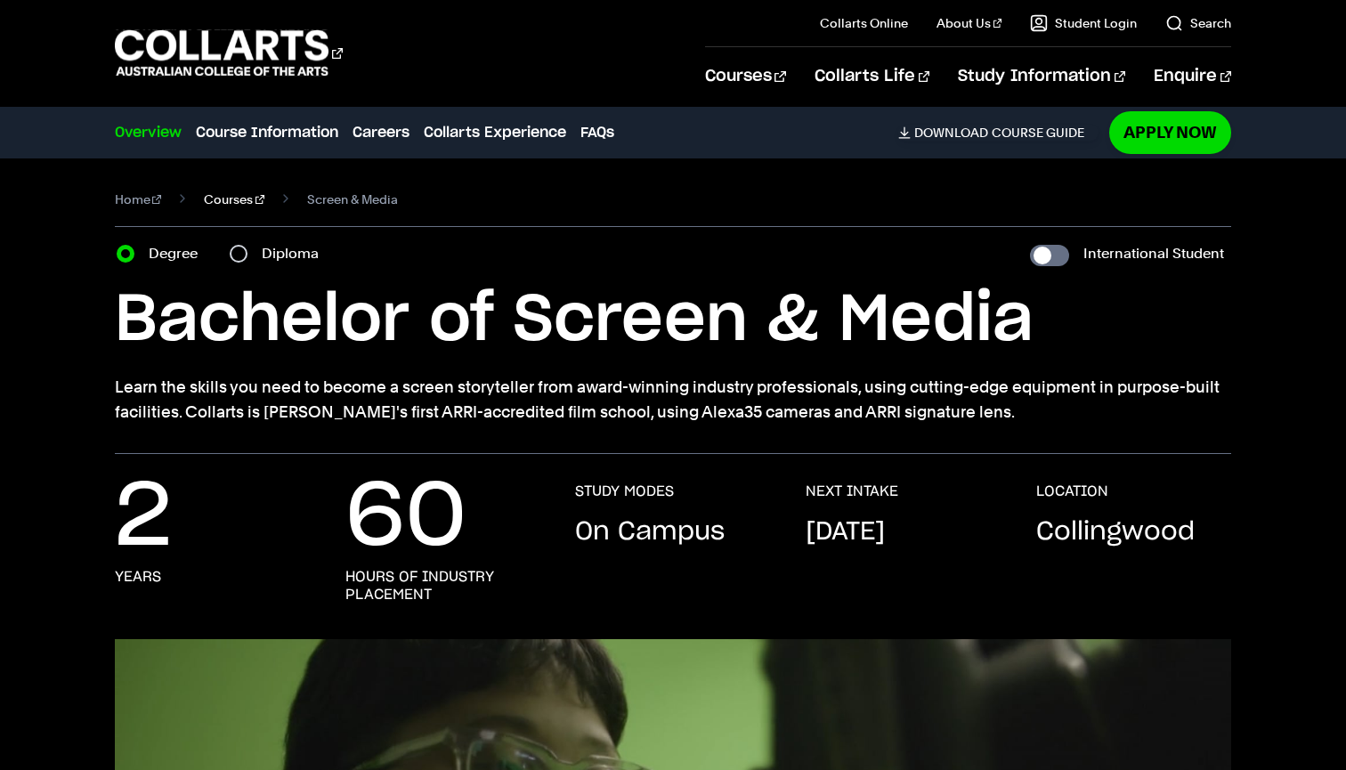
click at [223, 203] on link "Courses" at bounding box center [234, 199] width 61 height 25
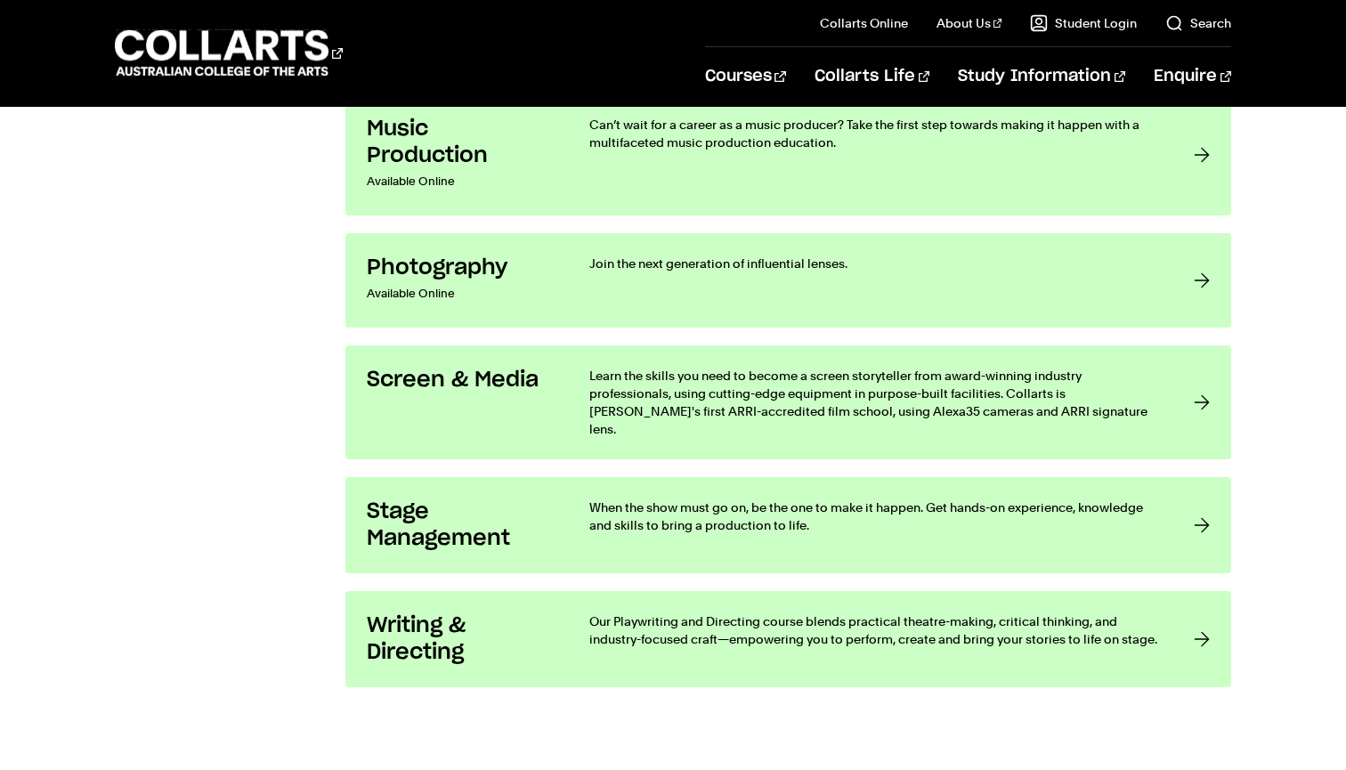
scroll to position [3337, 0]
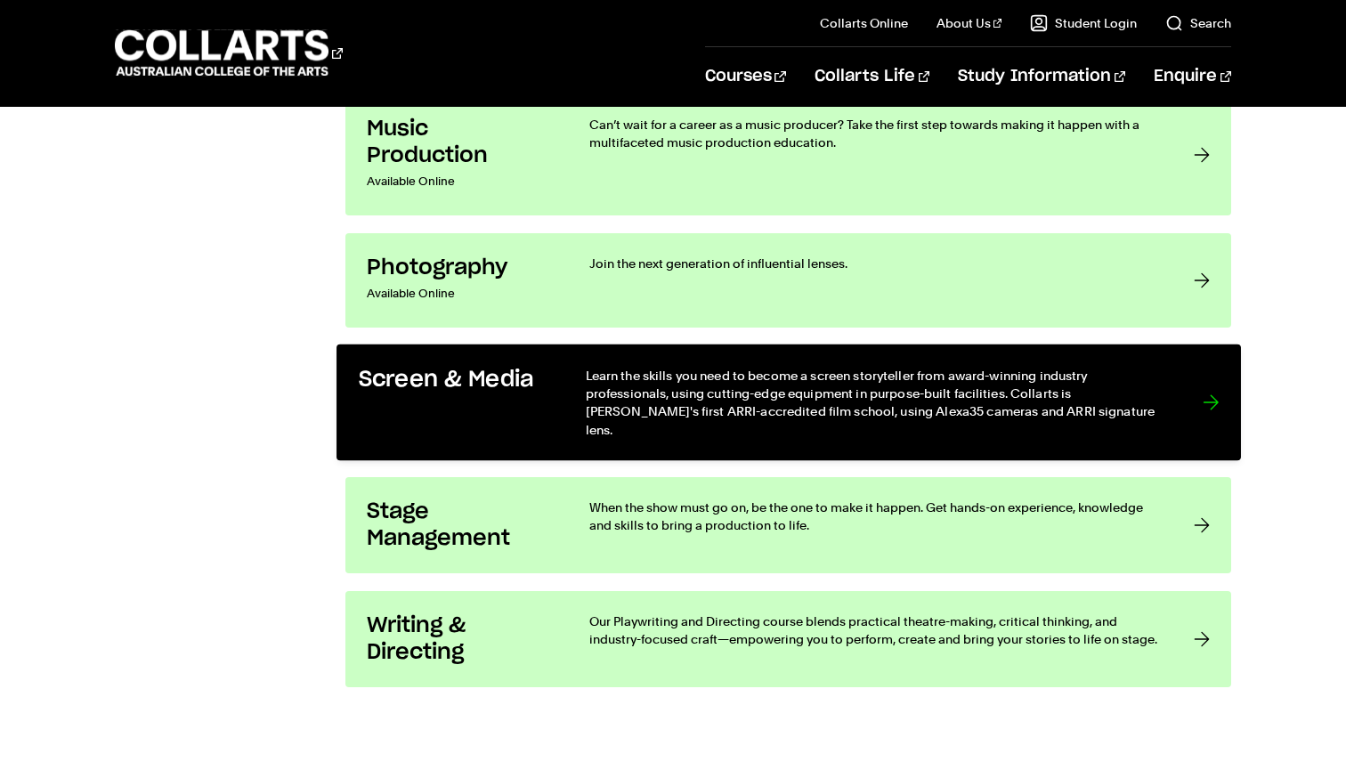
click at [1206, 392] on div at bounding box center [1210, 402] width 16 height 73
click at [1218, 394] on div at bounding box center [1210, 402] width 16 height 73
click at [1216, 388] on div at bounding box center [1210, 402] width 16 height 73
click at [1068, 408] on p "Learn the skills you need to become a screen storyteller from award-winning ind…" at bounding box center [875, 402] width 581 height 73
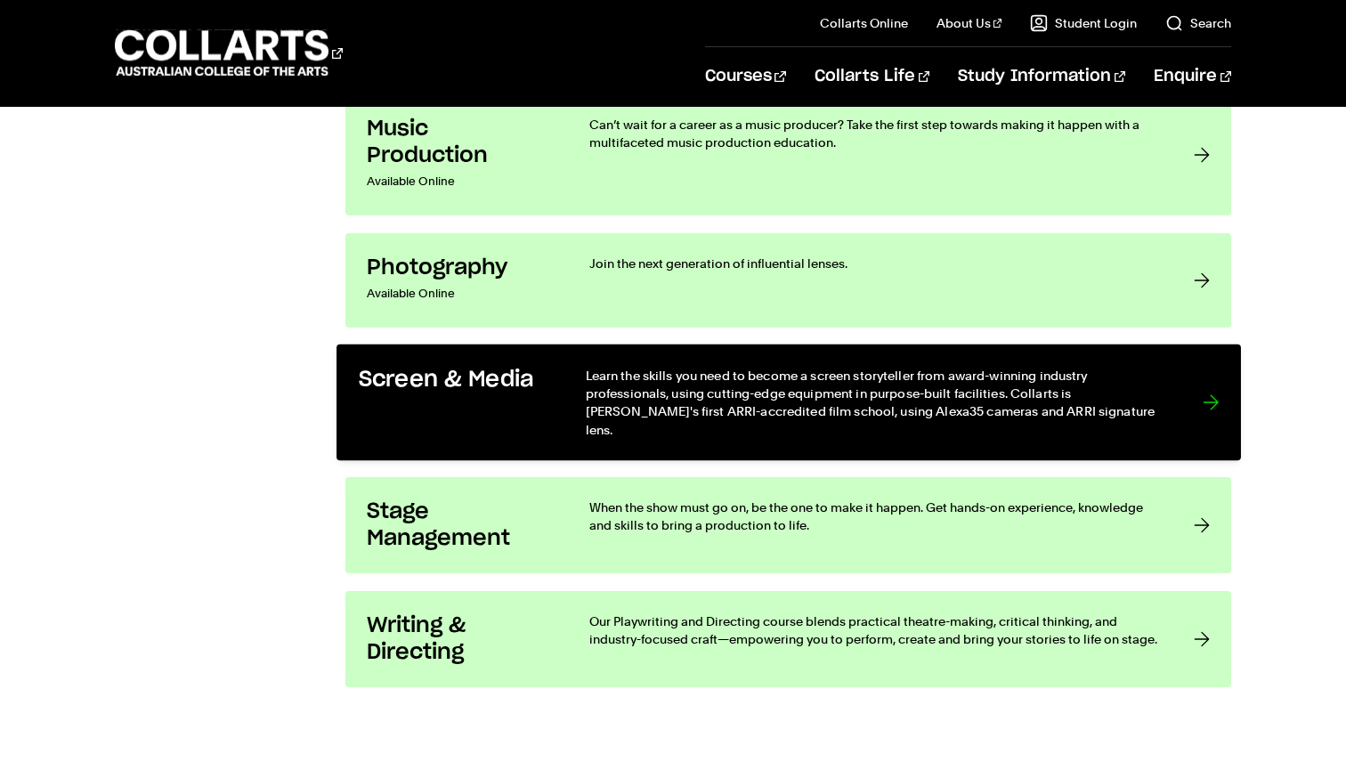
click at [1218, 393] on div at bounding box center [1210, 402] width 16 height 73
click at [1211, 392] on div at bounding box center [1210, 402] width 16 height 73
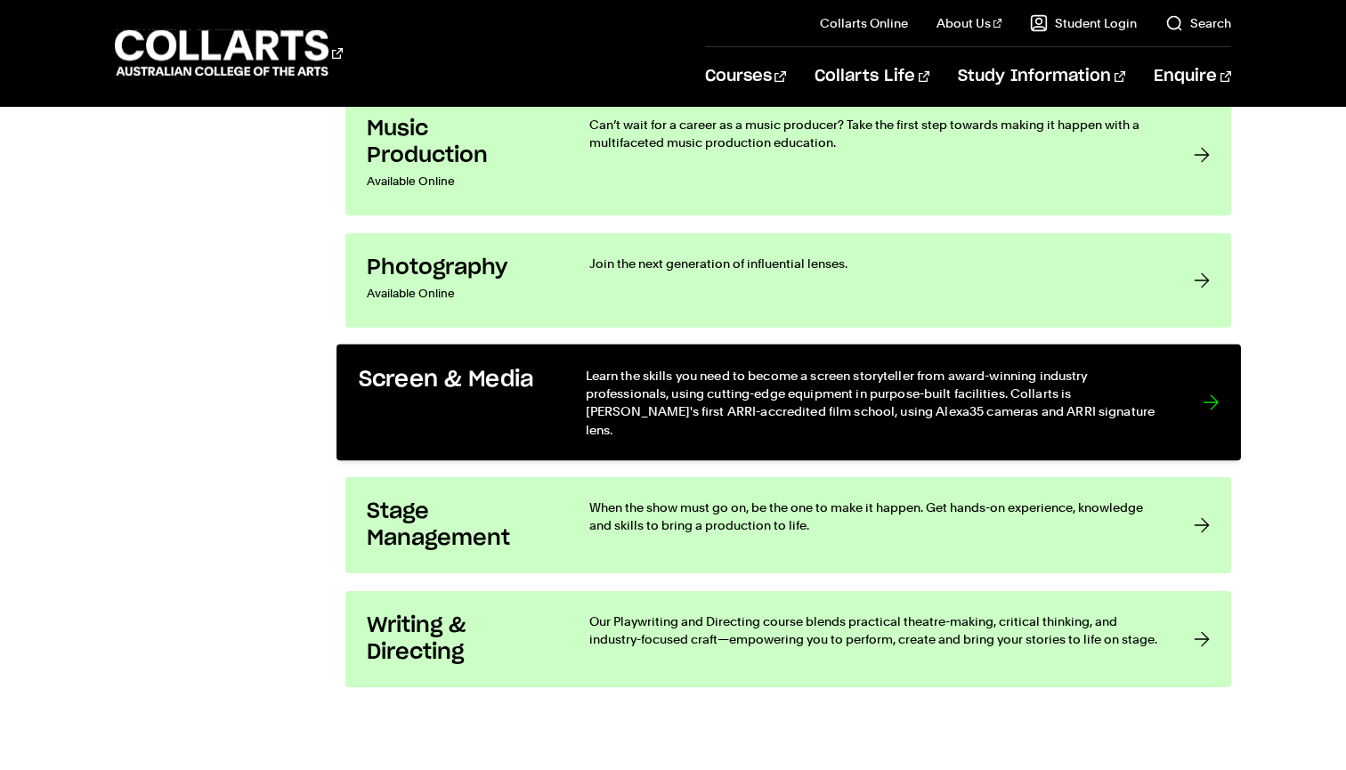
drag, startPoint x: 1211, startPoint y: 392, endPoint x: 1222, endPoint y: 392, distance: 10.7
click at [1222, 392] on link "Screen & Media Learn the skills you need to become a screen storyteller from aw…" at bounding box center [788, 402] width 904 height 117
drag, startPoint x: 1222, startPoint y: 392, endPoint x: 1240, endPoint y: 392, distance: 17.8
click at [1240, 392] on link "Screen & Media Learn the skills you need to become a screen storyteller from aw…" at bounding box center [788, 402] width 904 height 117
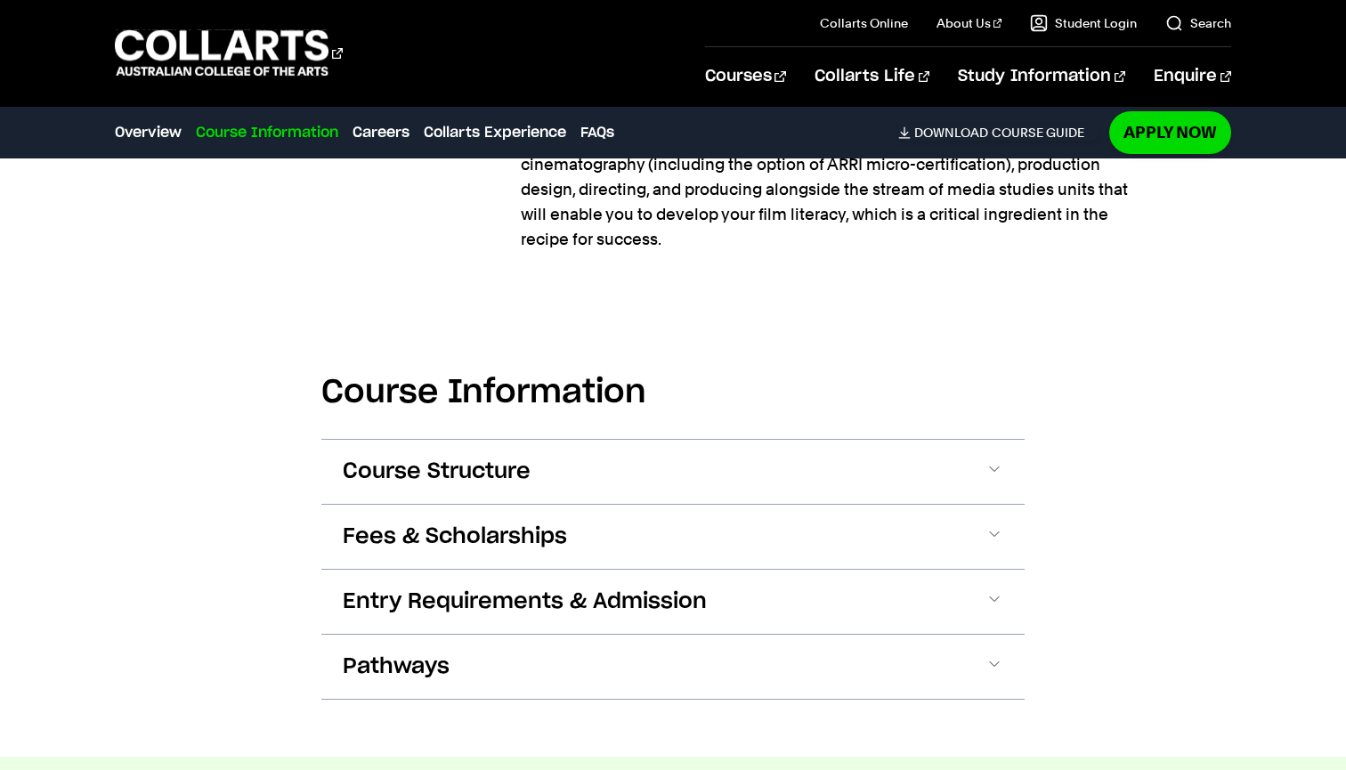
scroll to position [1536, 0]
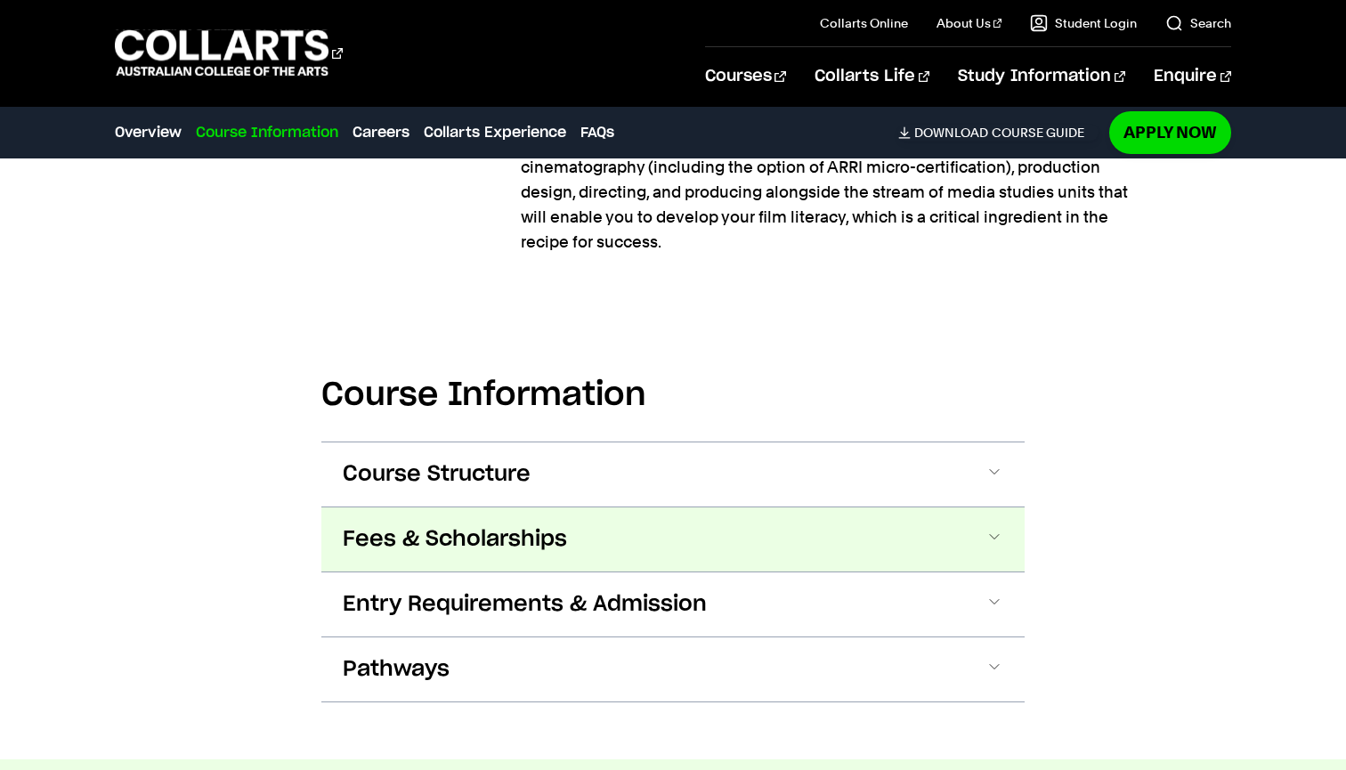
click at [707, 522] on button "Fees & Scholarships" at bounding box center [672, 539] width 703 height 64
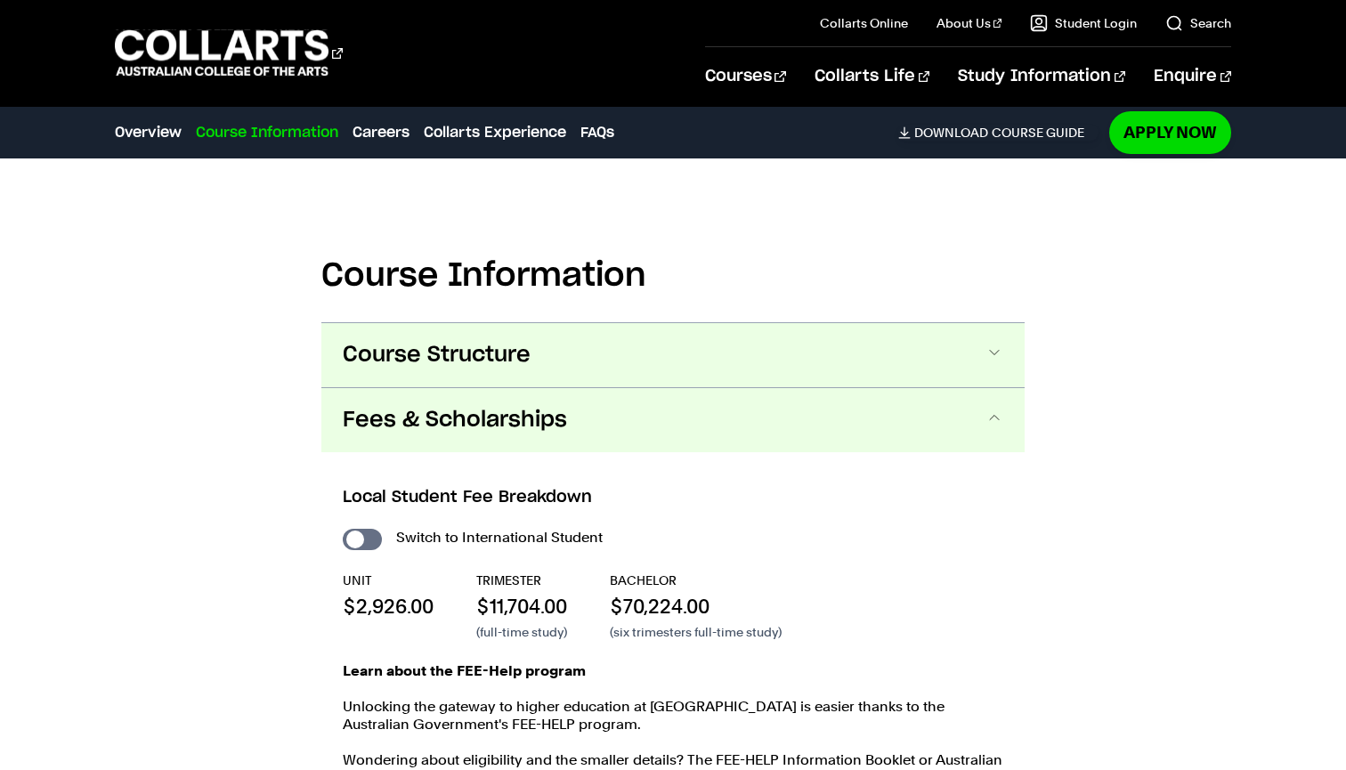
click at [534, 361] on button "Course Structure" at bounding box center [672, 355] width 703 height 64
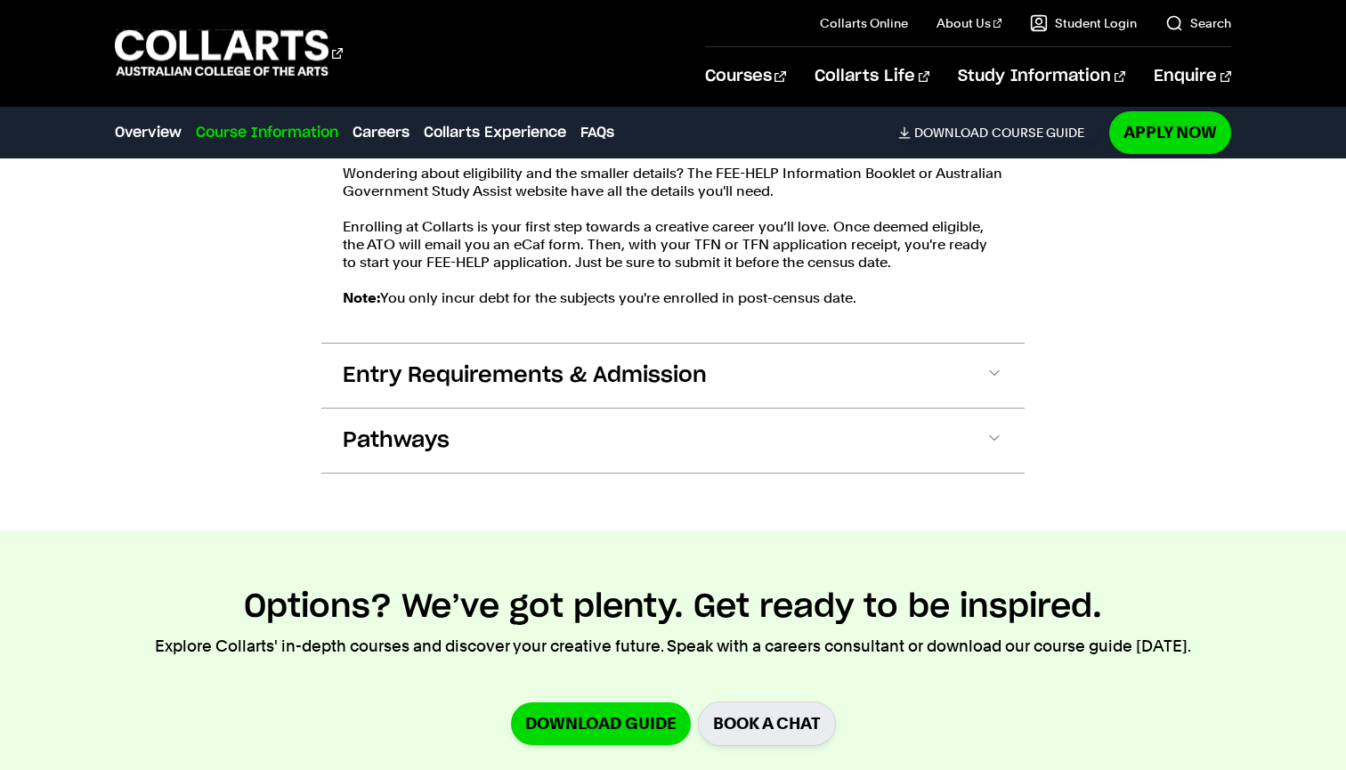
scroll to position [3501, 0]
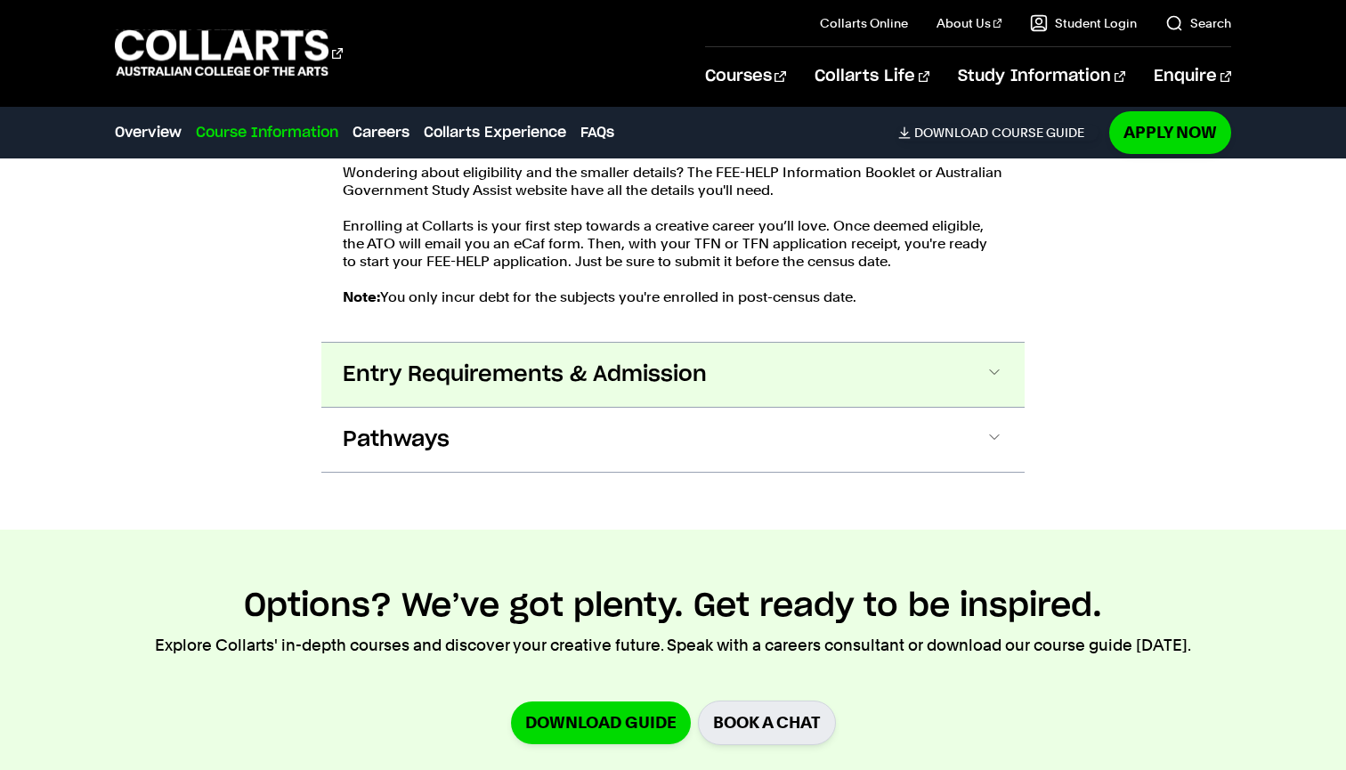
click at [490, 383] on span "Entry Requirements & Admission" at bounding box center [525, 374] width 364 height 28
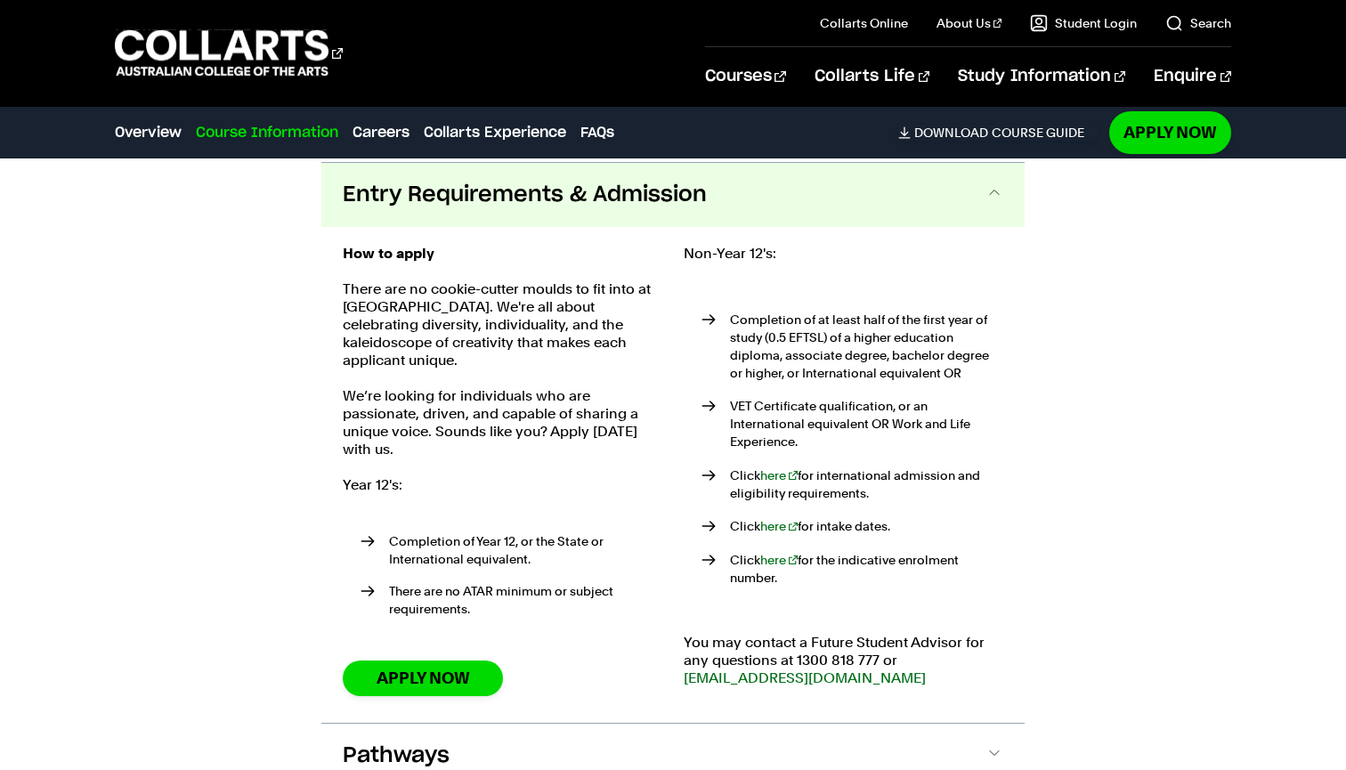
scroll to position [3674, 0]
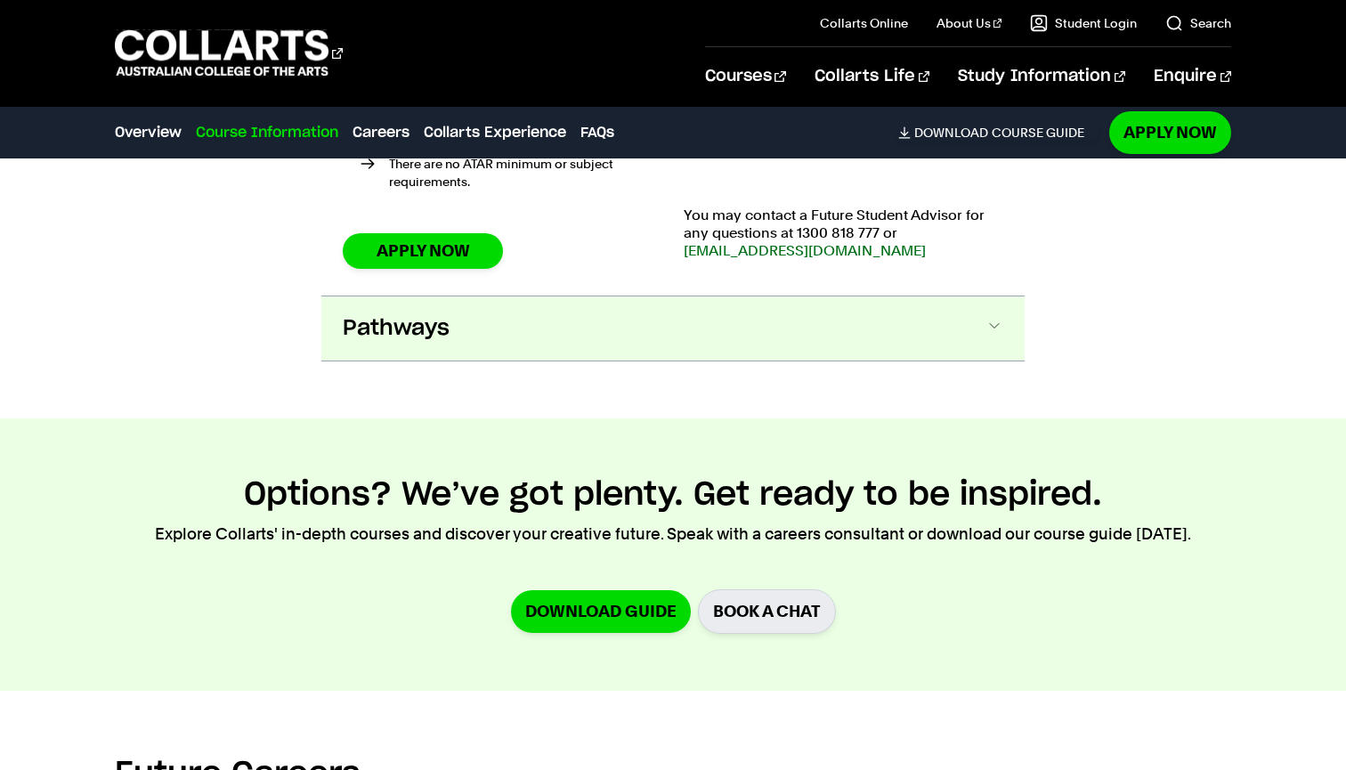
click at [417, 314] on span "Pathways" at bounding box center [396, 328] width 107 height 28
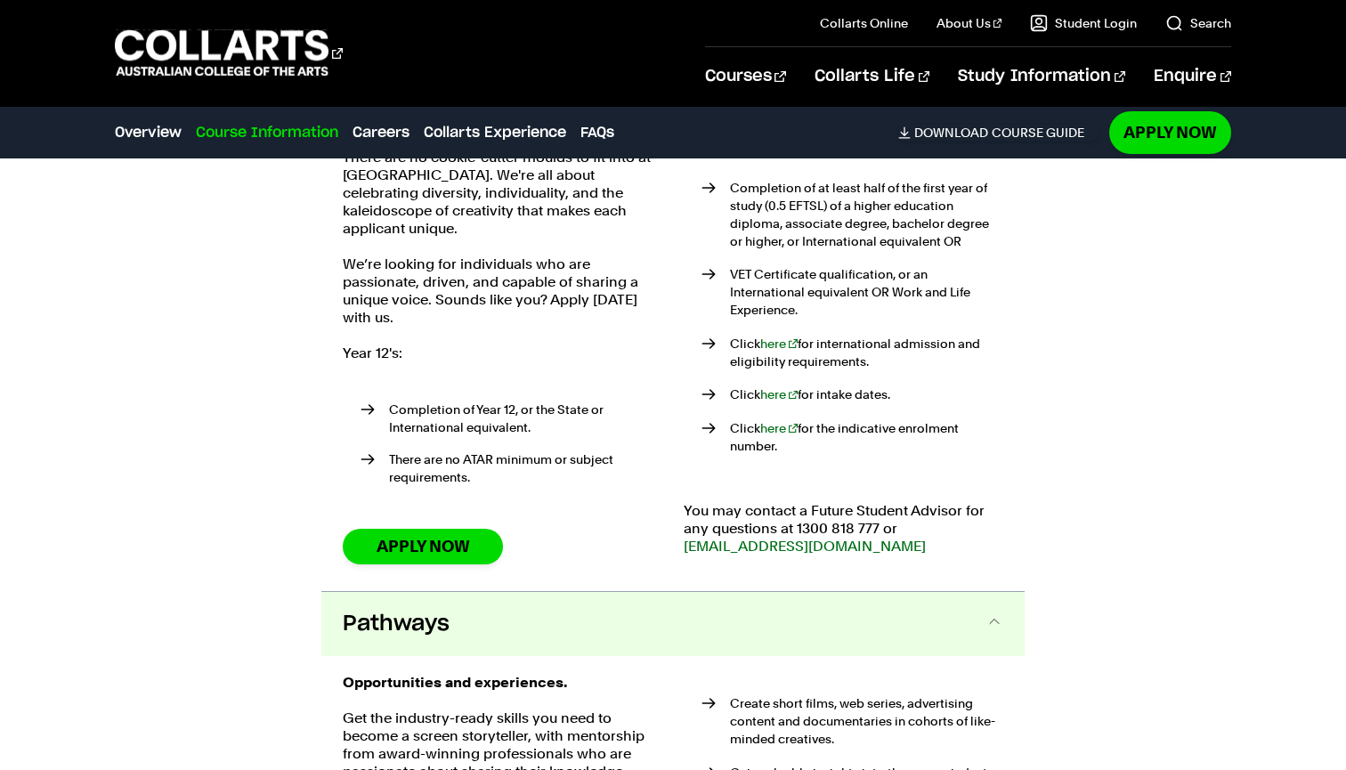
scroll to position [3819, 0]
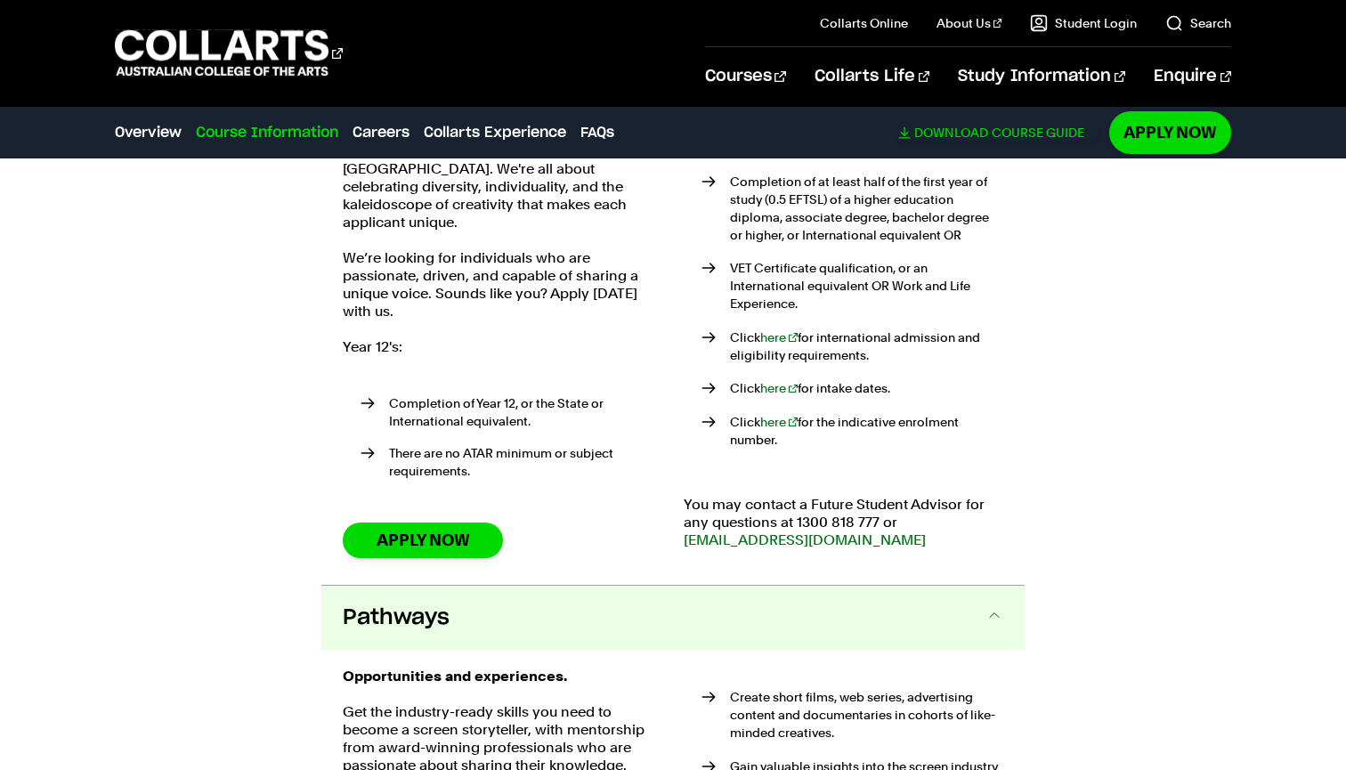
click at [977, 129] on span "Download" at bounding box center [951, 133] width 74 height 16
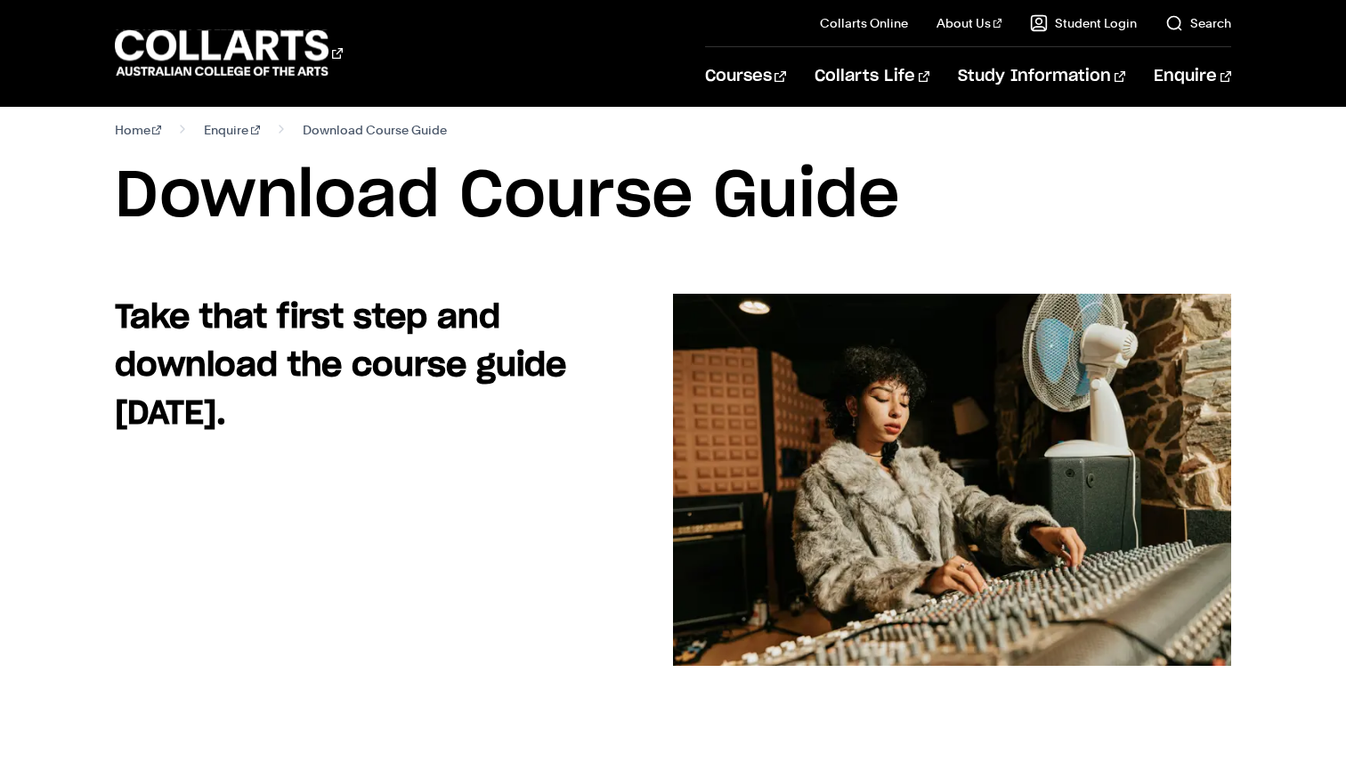
scroll to position [12, 0]
